Goal: Information Seeking & Learning: Check status

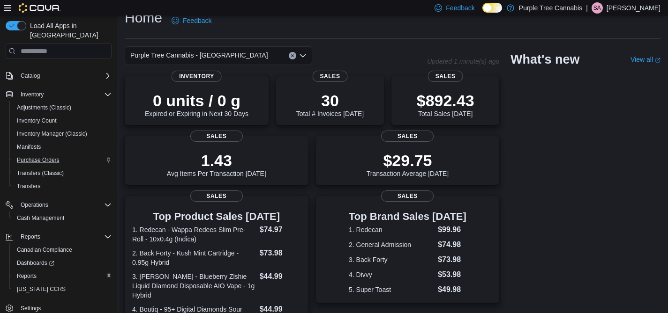
scroll to position [29, 0]
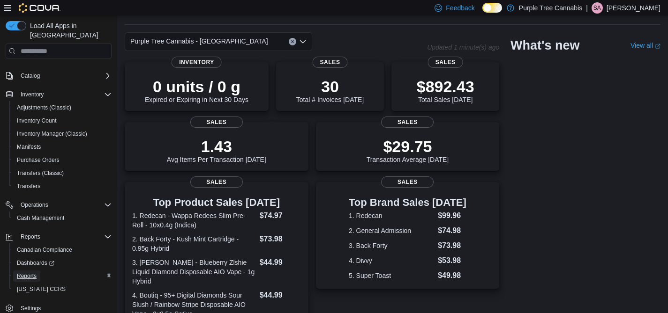
click at [27, 271] on span "Reports" at bounding box center [27, 276] width 20 height 11
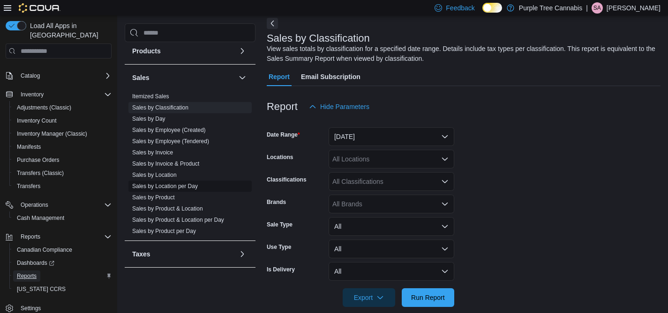
scroll to position [56, 0]
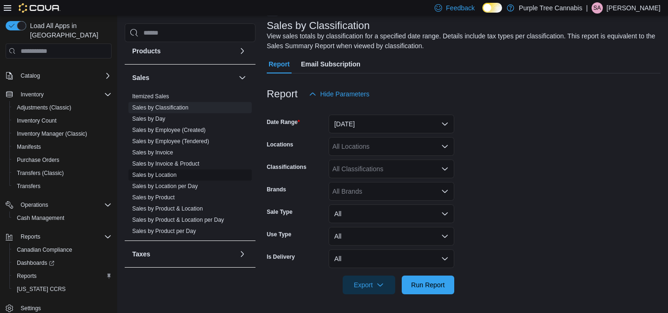
click at [169, 178] on link "Sales by Location" at bounding box center [154, 175] width 45 height 7
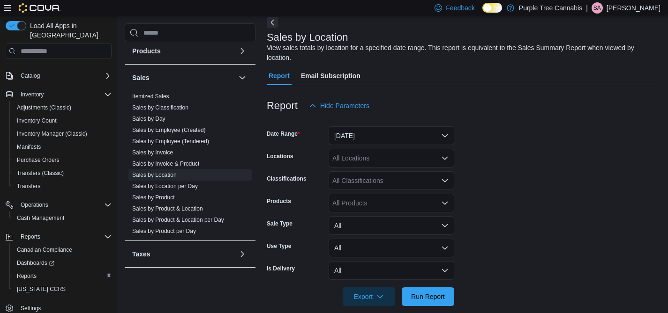
scroll to position [31, 0]
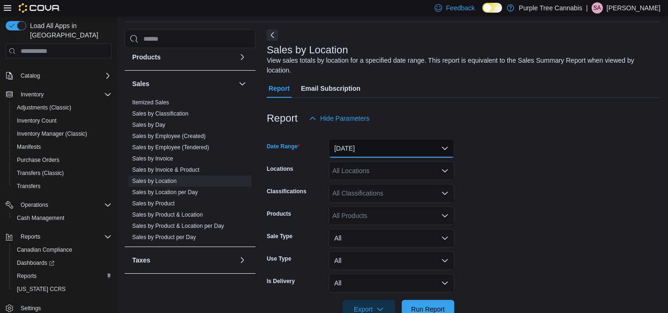
click at [447, 145] on button "[DATE]" at bounding box center [391, 148] width 126 height 19
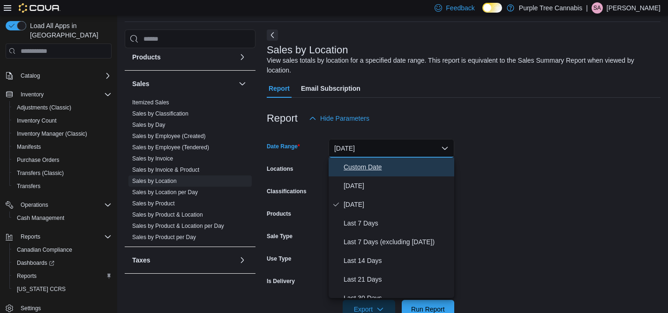
click at [433, 172] on span "Custom Date" at bounding box center [396, 167] width 107 height 11
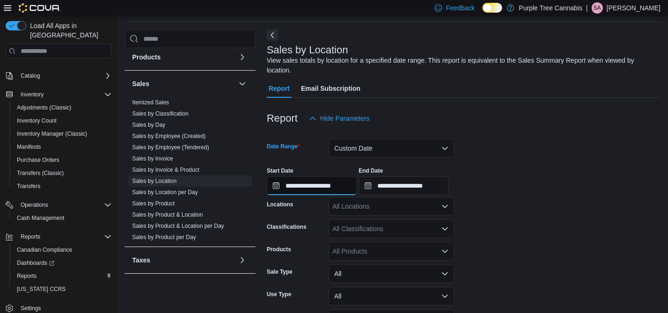
click at [335, 178] on input "**********" at bounding box center [312, 186] width 90 height 19
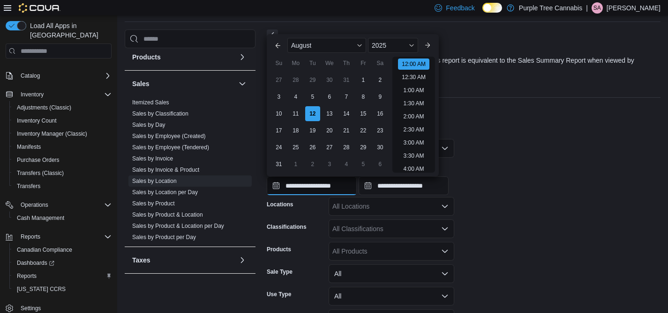
scroll to position [29, 0]
click at [295, 100] on div "4" at bounding box center [295, 97] width 16 height 16
type input "**********"
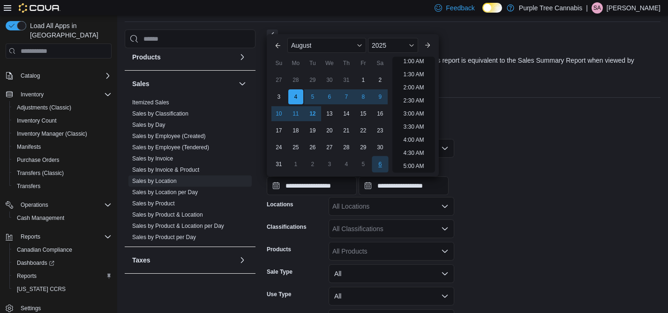
scroll to position [2, 0]
click at [394, 185] on input "**********" at bounding box center [403, 186] width 90 height 19
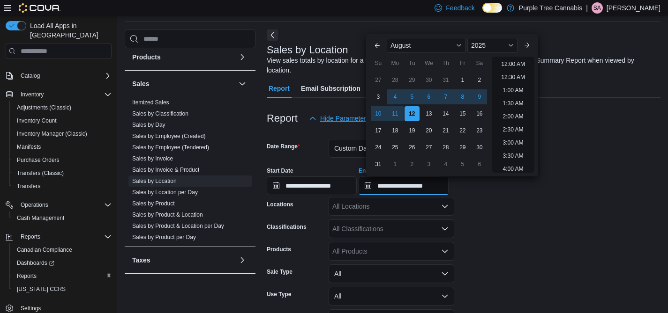
scroll to position [515, 0]
click at [378, 112] on div "10" at bounding box center [378, 114] width 16 height 16
type input "**********"
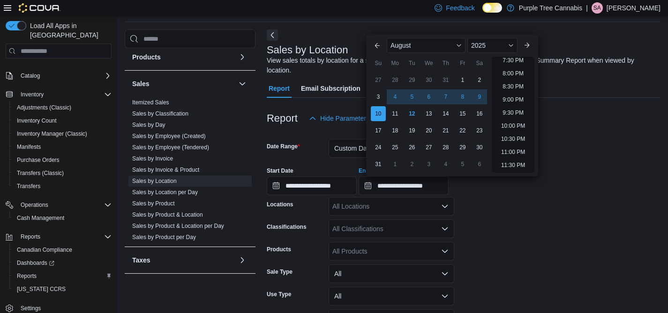
click at [529, 218] on form "**********" at bounding box center [464, 241] width 394 height 227
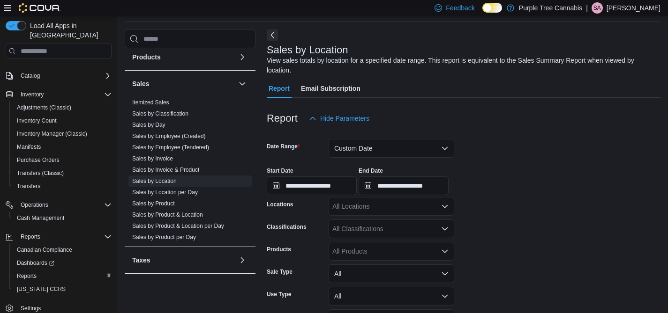
click at [447, 207] on icon "Open list of options" at bounding box center [444, 206] width 7 height 7
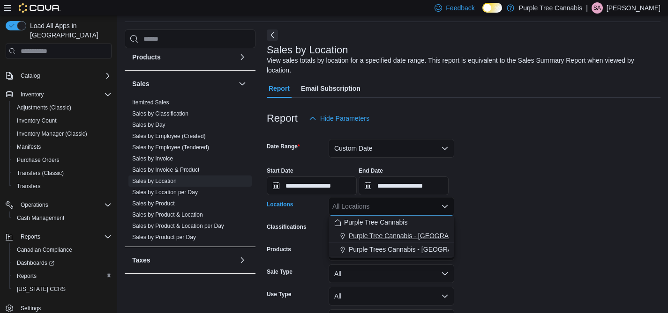
click at [429, 236] on span "Purple Tree Cannabis - [GEOGRAPHIC_DATA]" at bounding box center [418, 235] width 138 height 9
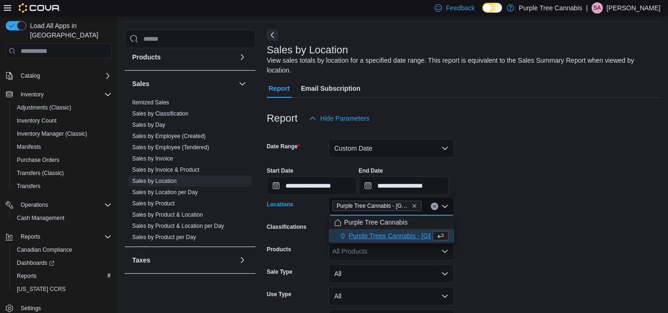
click at [506, 223] on form "**********" at bounding box center [464, 241] width 394 height 227
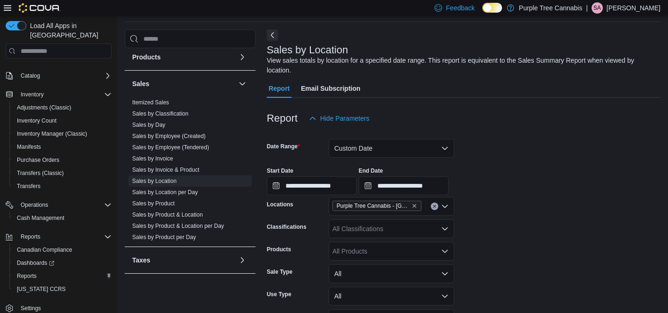
scroll to position [91, 0]
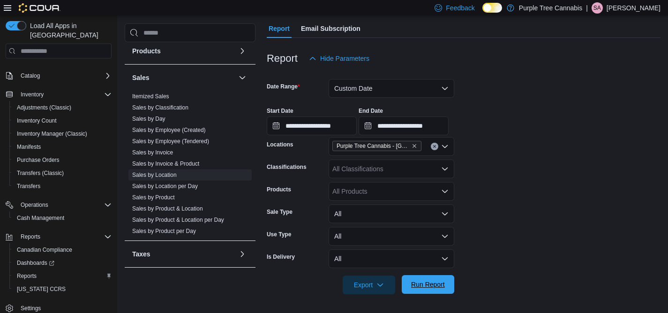
click at [439, 280] on span "Run Report" at bounding box center [427, 284] width 41 height 19
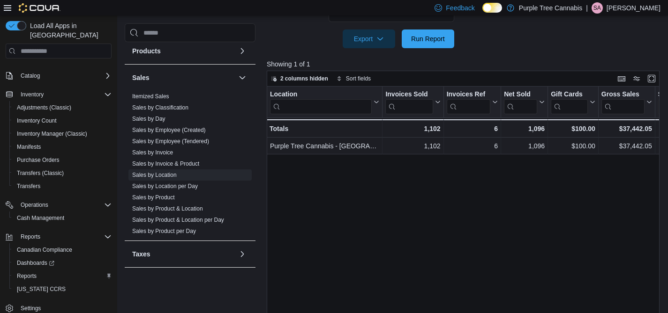
scroll to position [353, 0]
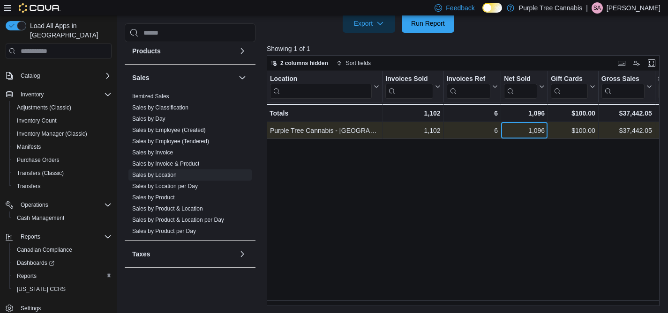
click at [537, 133] on div "1,096" at bounding box center [524, 131] width 41 height 11
copy div "1,096"
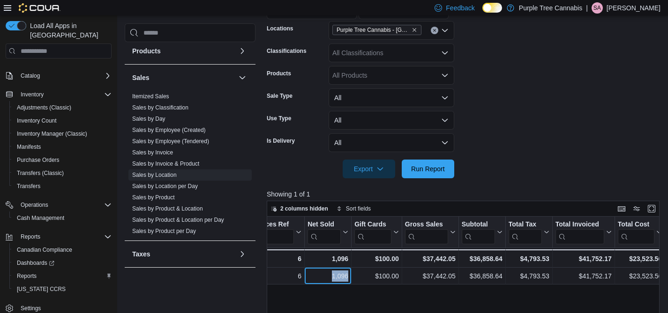
scroll to position [208, 0]
click at [563, 190] on p "Showing 1 of 1" at bounding box center [465, 193] width 397 height 9
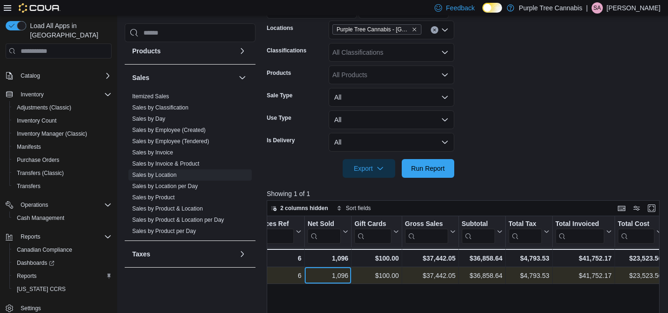
click at [335, 276] on div "1,096" at bounding box center [327, 276] width 41 height 11
copy div "1,096"
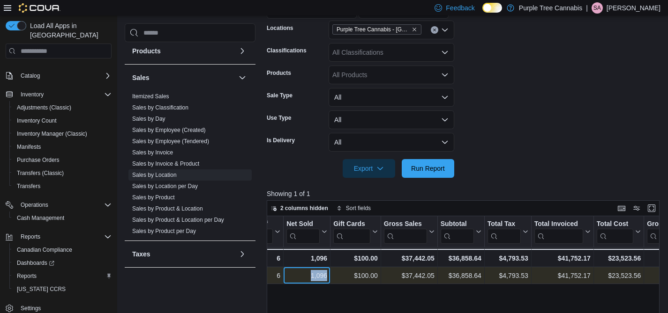
scroll to position [0, 219]
click at [561, 271] on div "$41,752.17" at bounding box center [561, 276] width 56 height 11
click at [562, 275] on div "$41,752.17" at bounding box center [561, 276] width 56 height 11
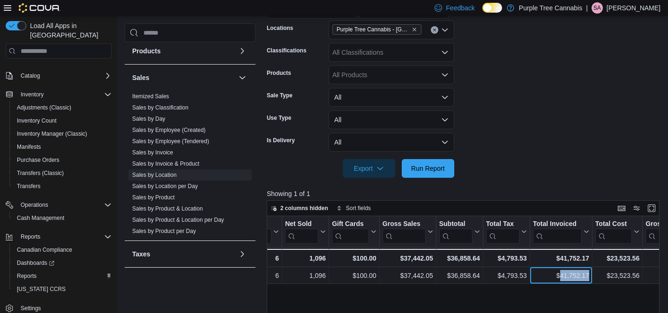
copy div "41,752.17"
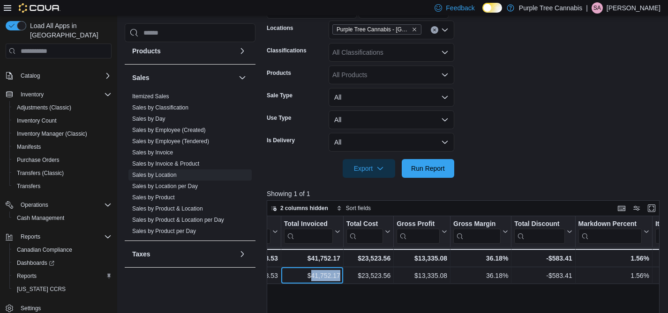
scroll to position [0, 469]
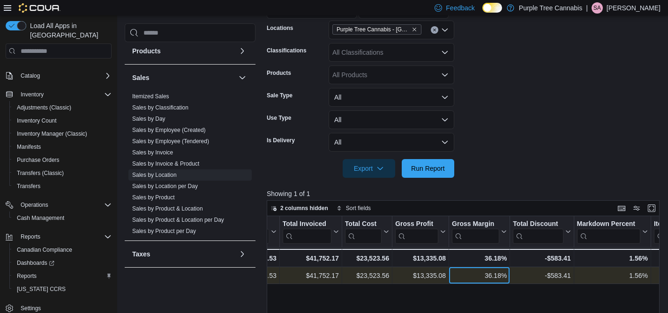
click at [487, 277] on div "36.18%" at bounding box center [479, 276] width 55 height 11
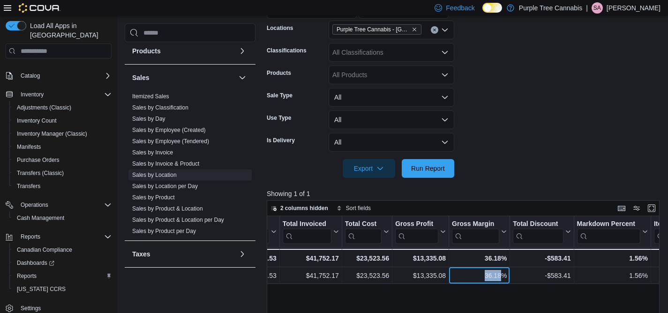
copy div "36.18"
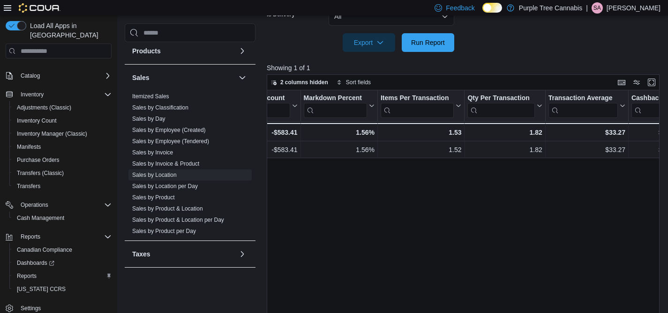
scroll to position [335, 0]
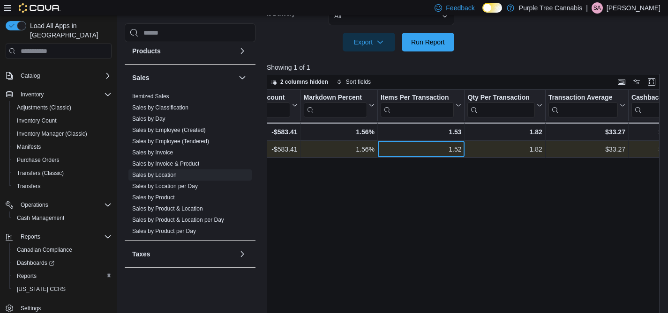
click at [450, 149] on div "1.52" at bounding box center [420, 149] width 81 height 11
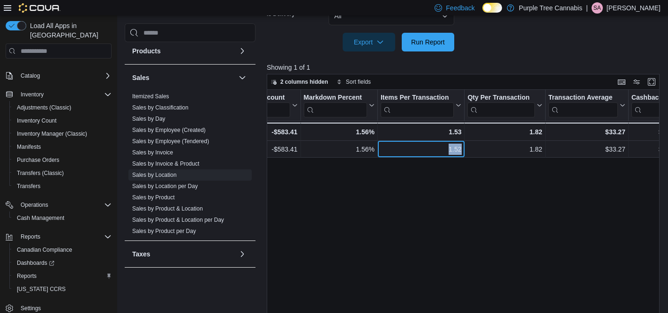
copy div "1.52"
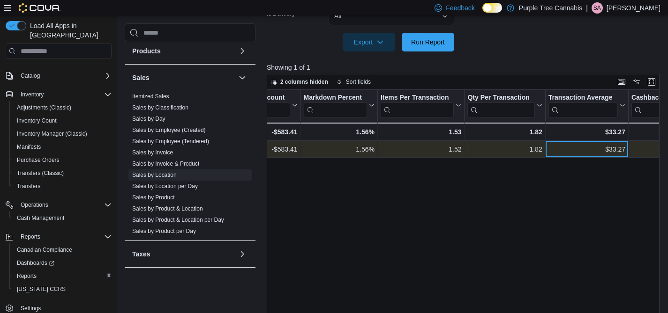
click at [615, 149] on div "$33.27" at bounding box center [586, 149] width 77 height 11
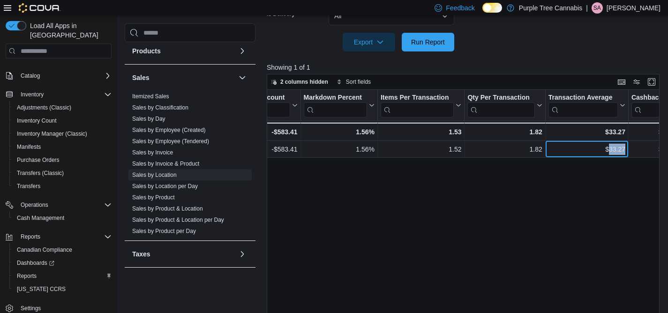
copy div "33.27"
click at [186, 109] on link "Sales by Classification" at bounding box center [160, 107] width 56 height 7
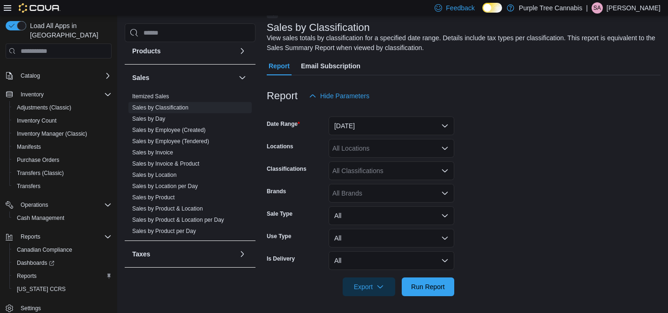
scroll to position [31, 0]
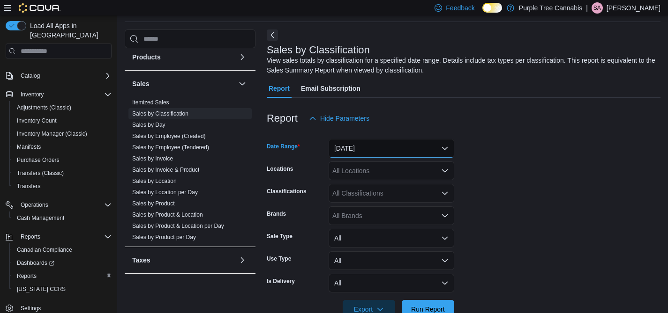
click at [363, 141] on button "[DATE]" at bounding box center [391, 148] width 126 height 19
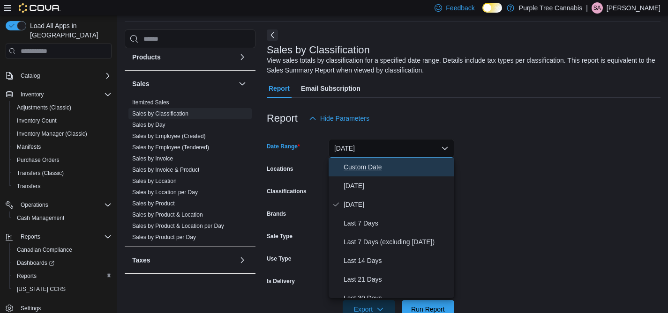
click at [373, 162] on span "Custom Date" at bounding box center [396, 167] width 107 height 11
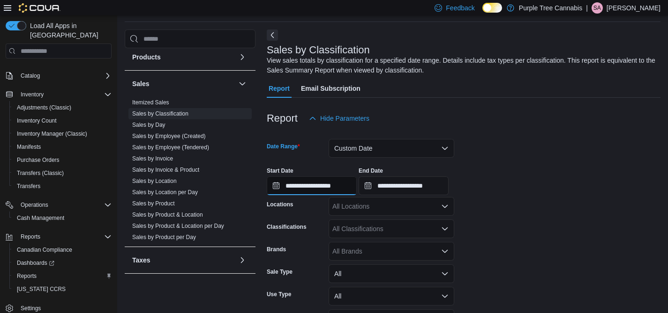
click at [317, 185] on input "**********" at bounding box center [312, 186] width 90 height 19
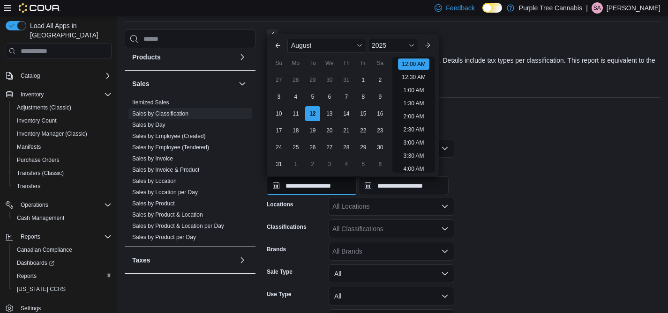
scroll to position [29, 0]
click at [293, 101] on div "4" at bounding box center [295, 97] width 16 height 16
type input "**********"
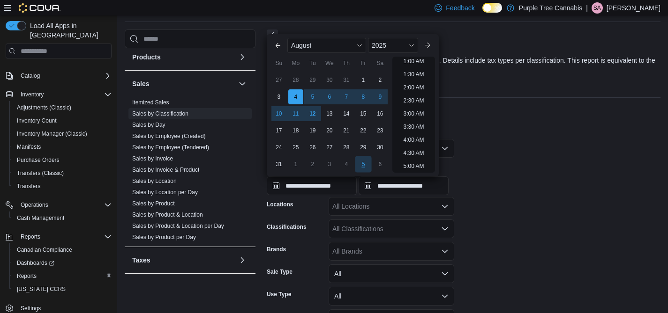
scroll to position [2, 0]
click at [402, 186] on input "**********" at bounding box center [403, 186] width 90 height 19
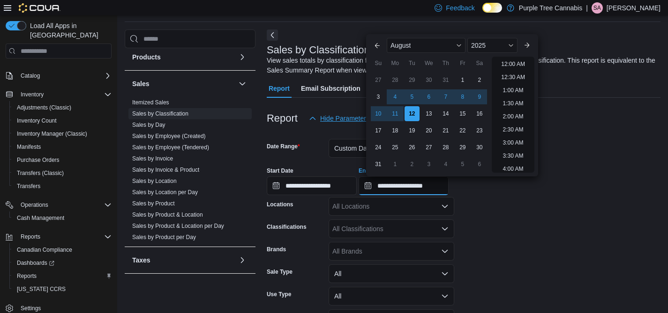
scroll to position [515, 0]
click at [374, 113] on div "10" at bounding box center [378, 114] width 16 height 16
type input "**********"
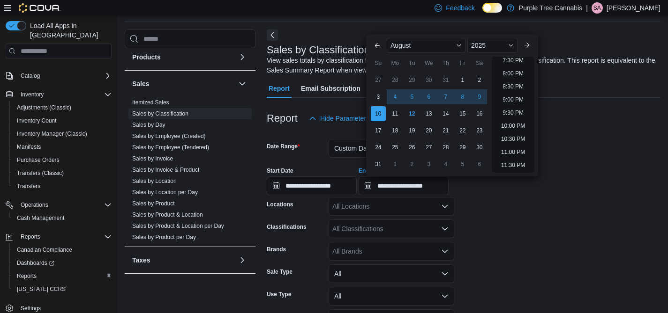
click at [476, 231] on form "**********" at bounding box center [464, 241] width 394 height 227
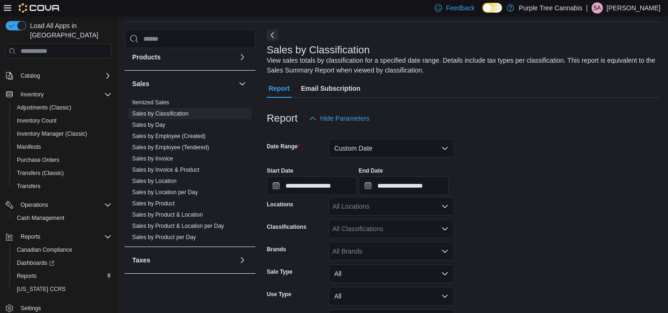
click at [442, 209] on icon "Open list of options" at bounding box center [444, 206] width 7 height 7
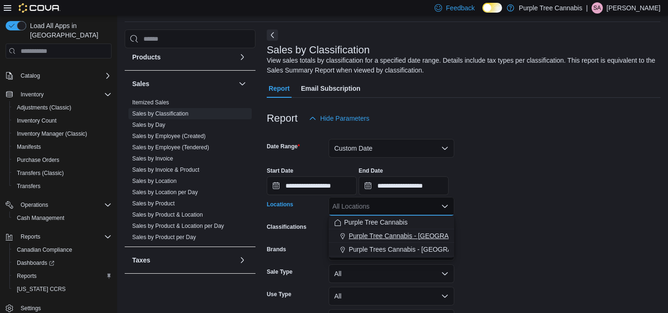
click at [400, 232] on span "Purple Tree Cannabis - [GEOGRAPHIC_DATA]" at bounding box center [418, 235] width 138 height 9
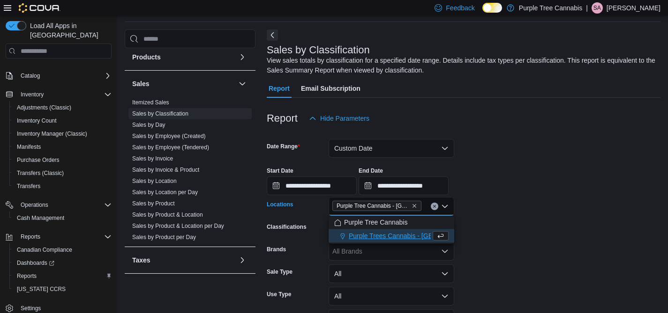
click at [512, 214] on form "**********" at bounding box center [464, 241] width 394 height 227
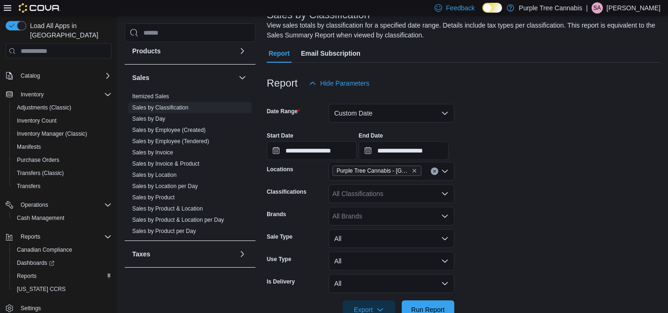
scroll to position [91, 0]
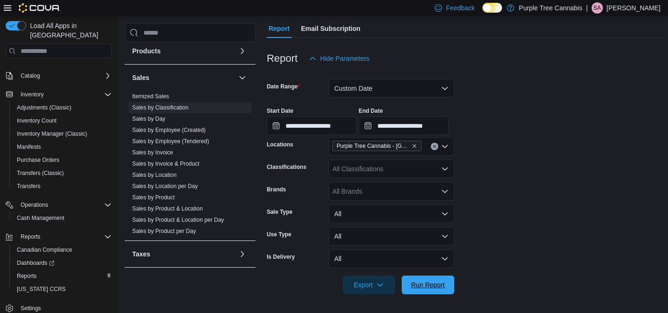
click at [420, 281] on span "Run Report" at bounding box center [428, 285] width 34 height 9
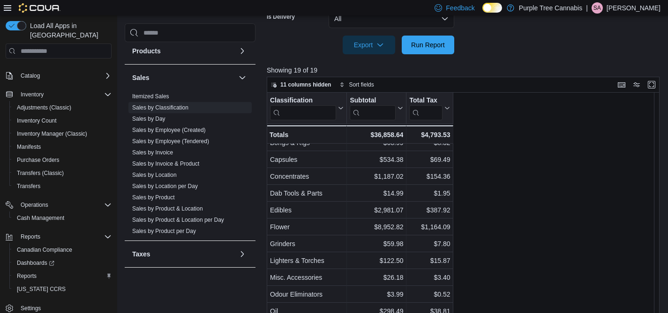
scroll to position [10, 0]
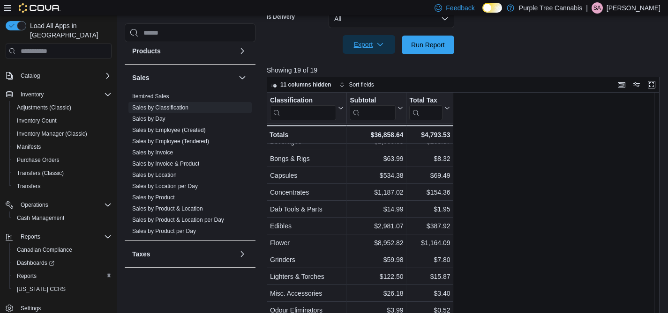
click at [382, 50] on span "Export" at bounding box center [368, 44] width 41 height 19
click at [376, 60] on span "Export to Excel" at bounding box center [370, 63] width 42 height 7
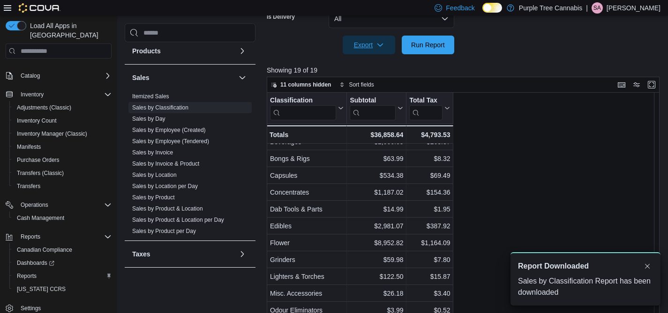
scroll to position [0, 0]
